Goal: Find specific page/section: Find specific page/section

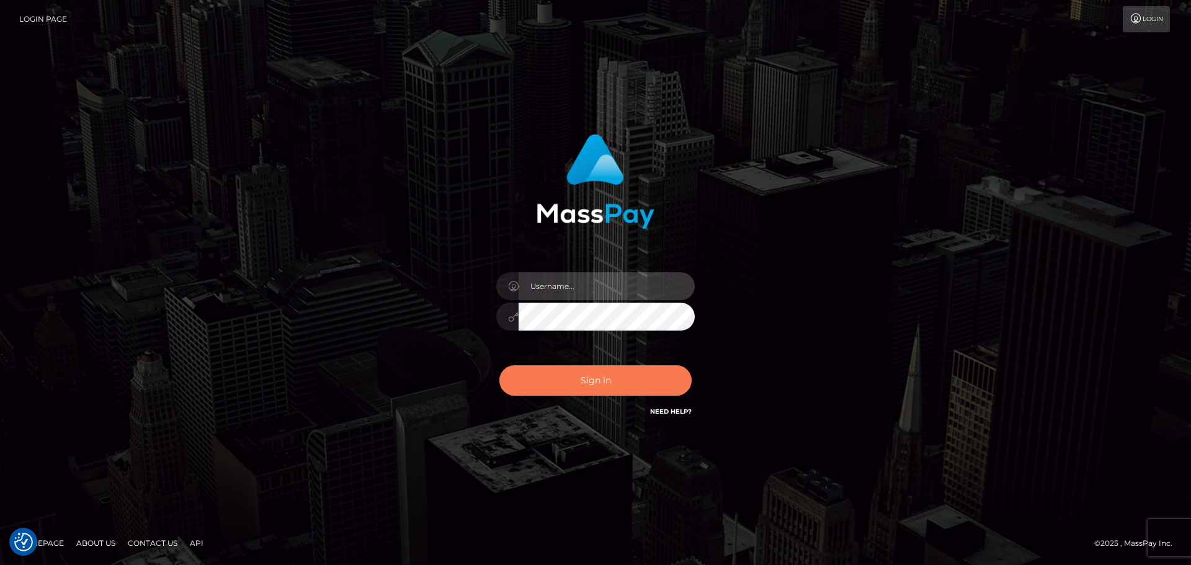
type input "Yassine Slimene"
click at [534, 384] on button "Sign in" at bounding box center [596, 381] width 192 height 30
type input "Yassine Slimene"
click at [523, 391] on button "Sign in" at bounding box center [596, 381] width 192 height 30
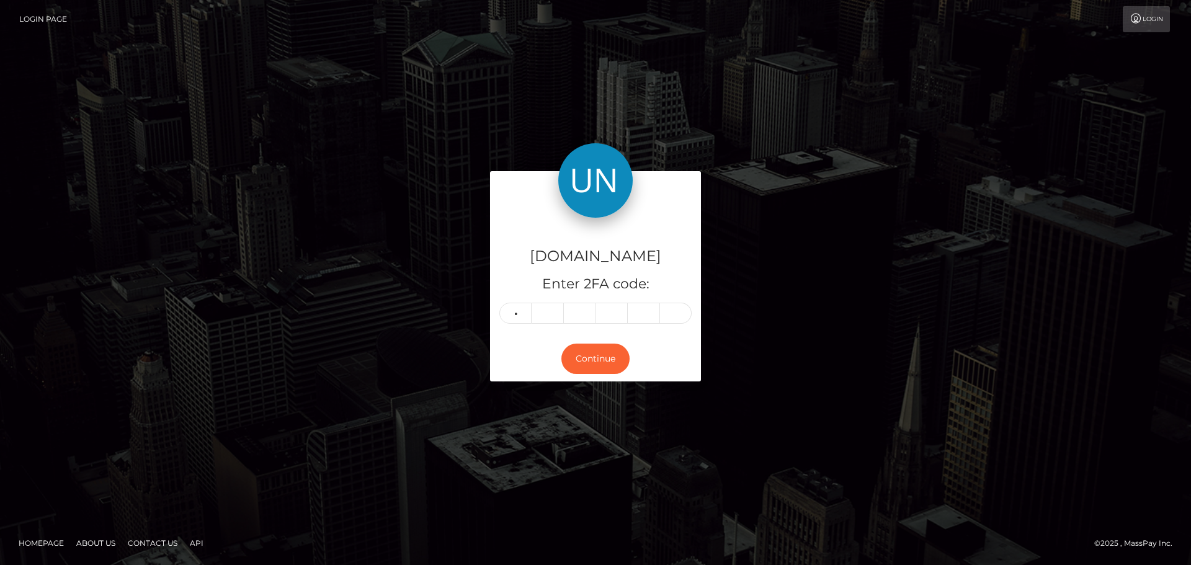
type input "9"
type input "2"
type input "8"
type input "0"
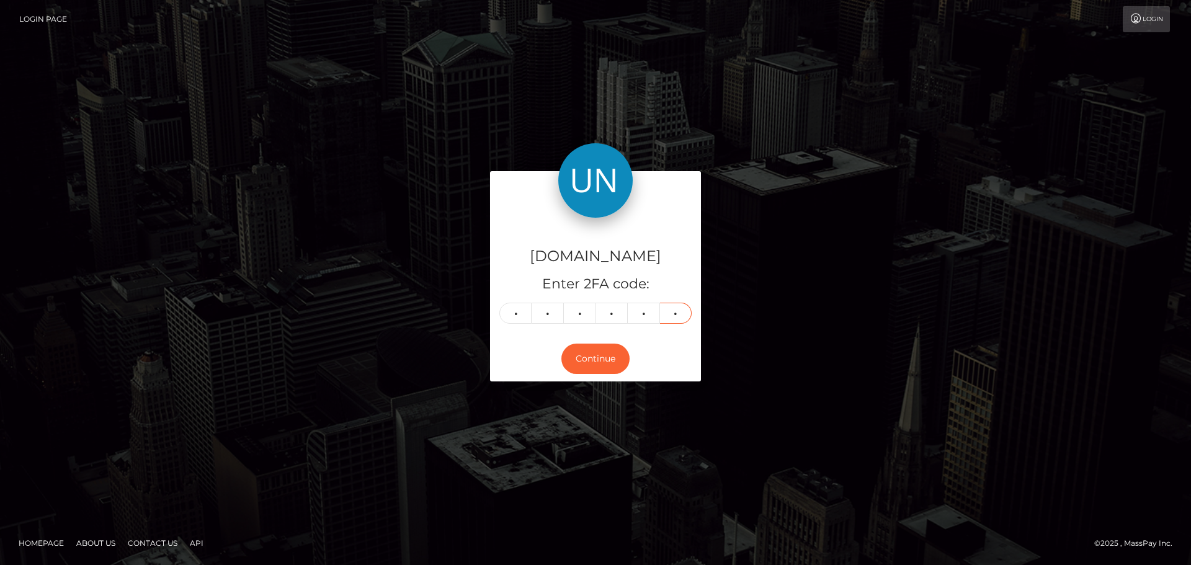
type input "9"
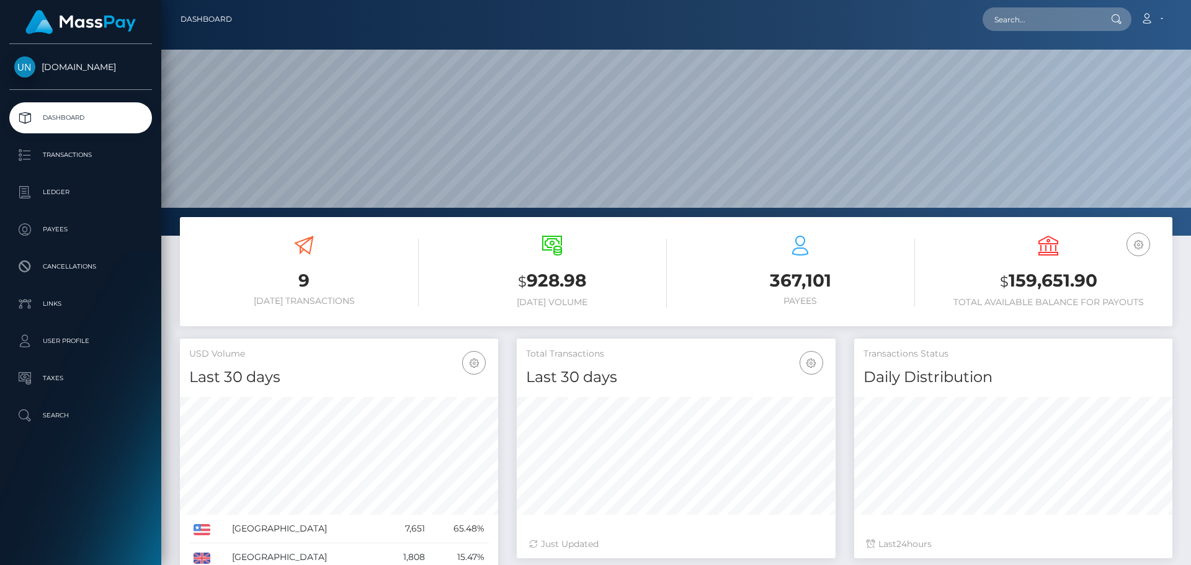
scroll to position [220, 319]
click at [1020, 11] on input "text" at bounding box center [1041, 19] width 117 height 24
paste input "[EMAIL_ADDRESS][DOMAIN_NAME]"
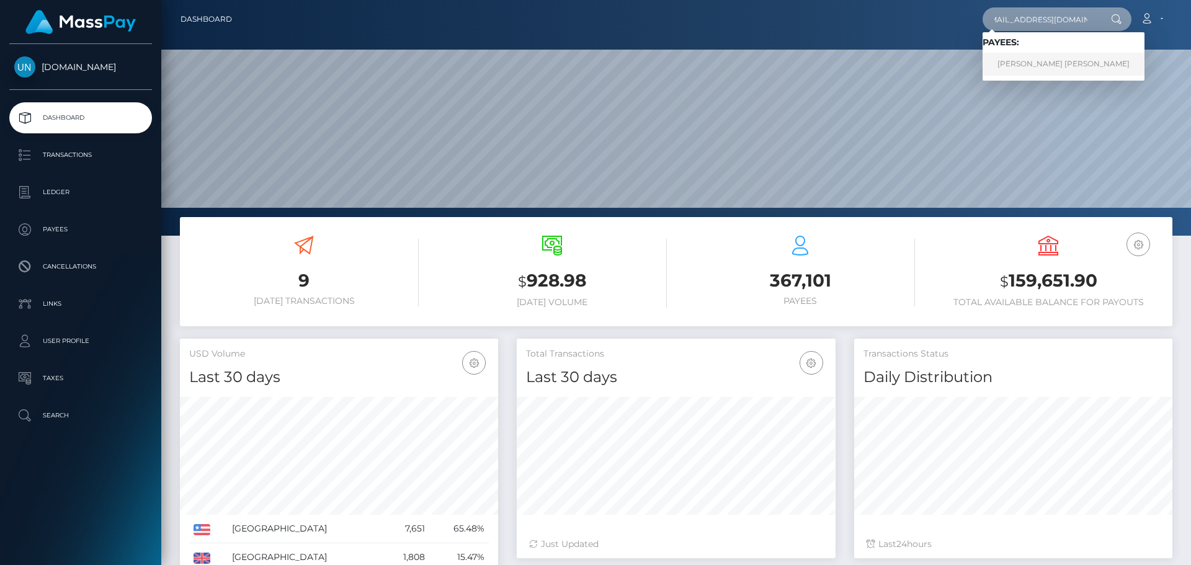
type input "[EMAIL_ADDRESS][DOMAIN_NAME]"
click at [1073, 53] on link "PAOLA KATHIRIA PONCE VARGAS" at bounding box center [1064, 64] width 162 height 23
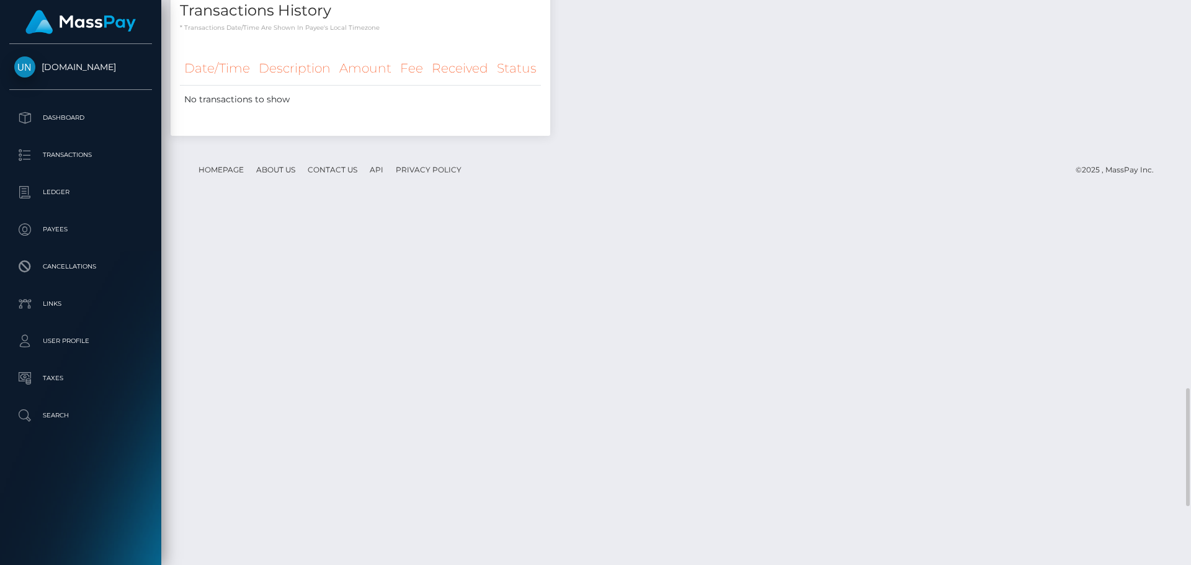
scroll to position [2110, 0]
